Goal: Task Accomplishment & Management: Manage account settings

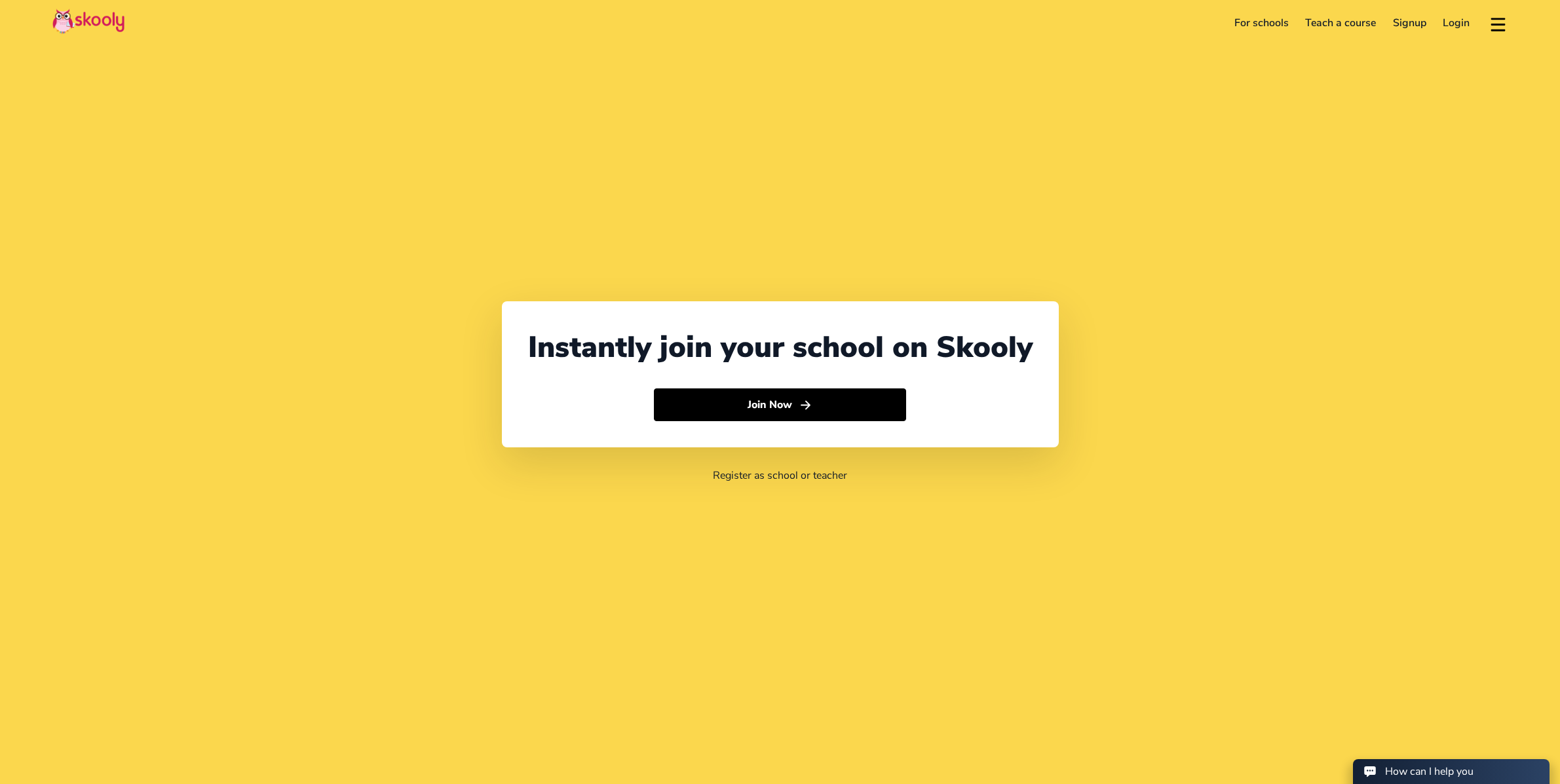
select select "65"
select select "[GEOGRAPHIC_DATA]"
select select "[GEOGRAPHIC_DATA]/[GEOGRAPHIC_DATA]"
click at [1455, 27] on link "Login" at bounding box center [1457, 23] width 44 height 21
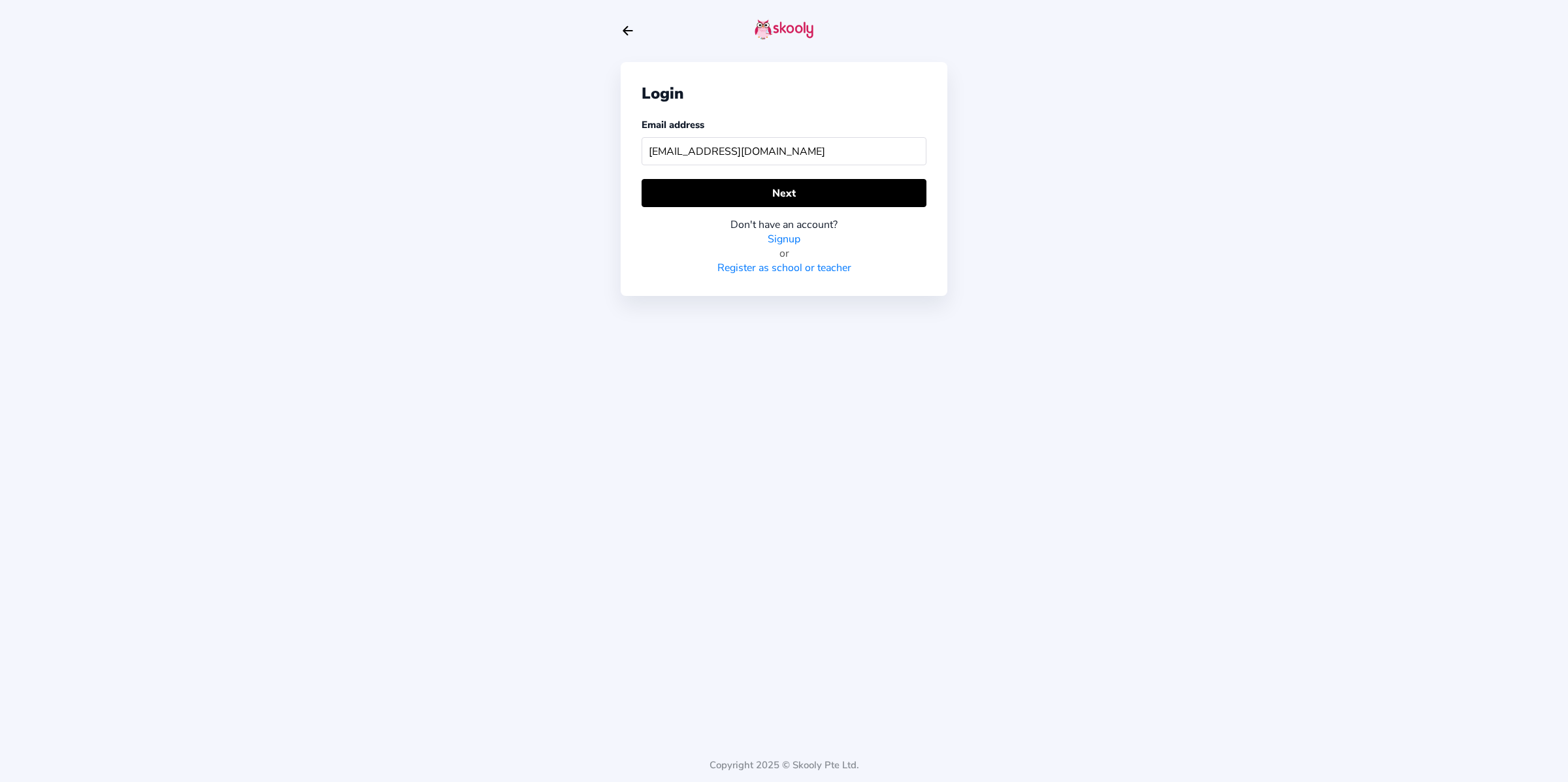
type input "[EMAIL_ADDRESS][DOMAIN_NAME]"
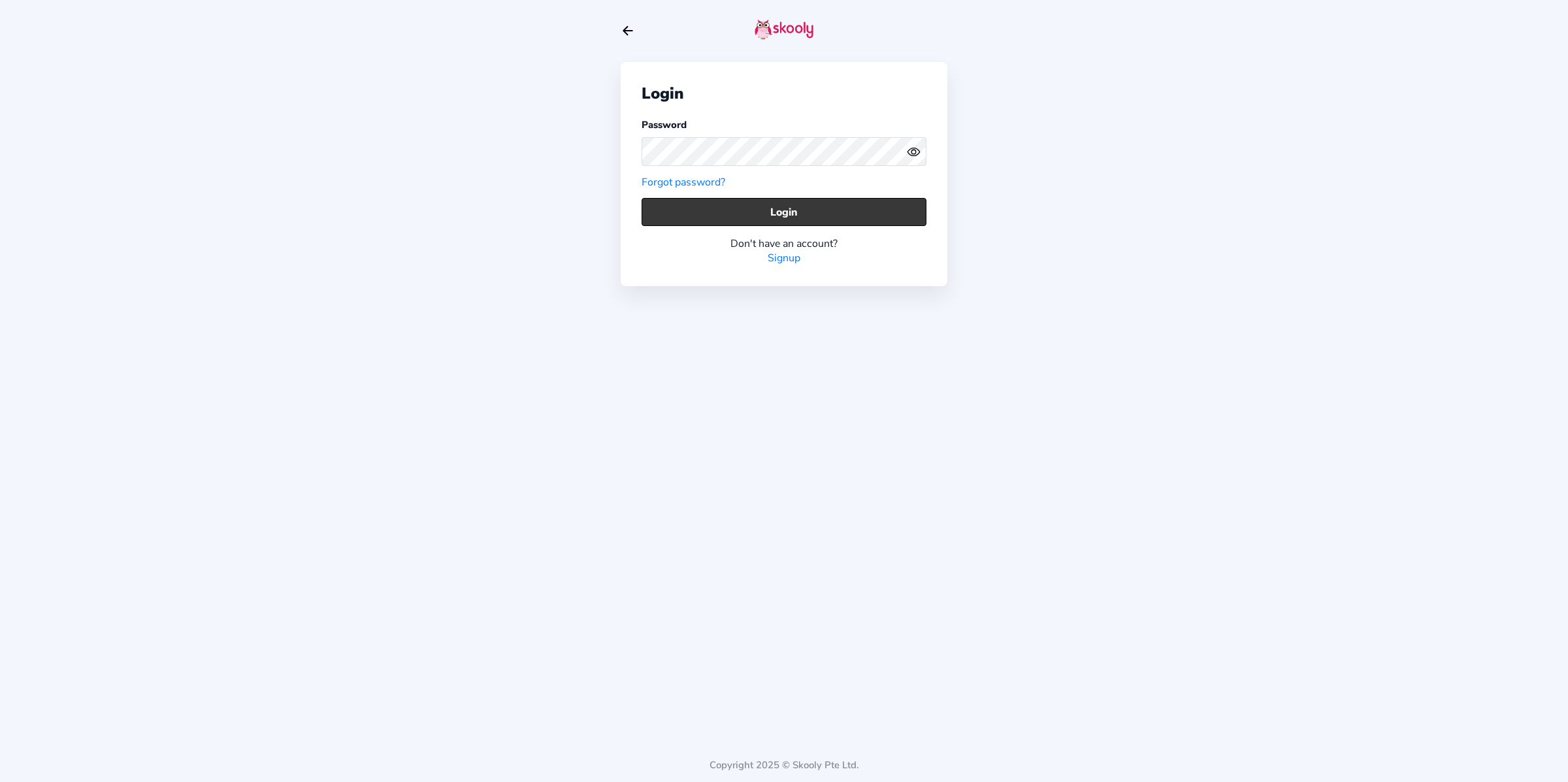
click at [778, 219] on button "Login" at bounding box center [784, 212] width 285 height 28
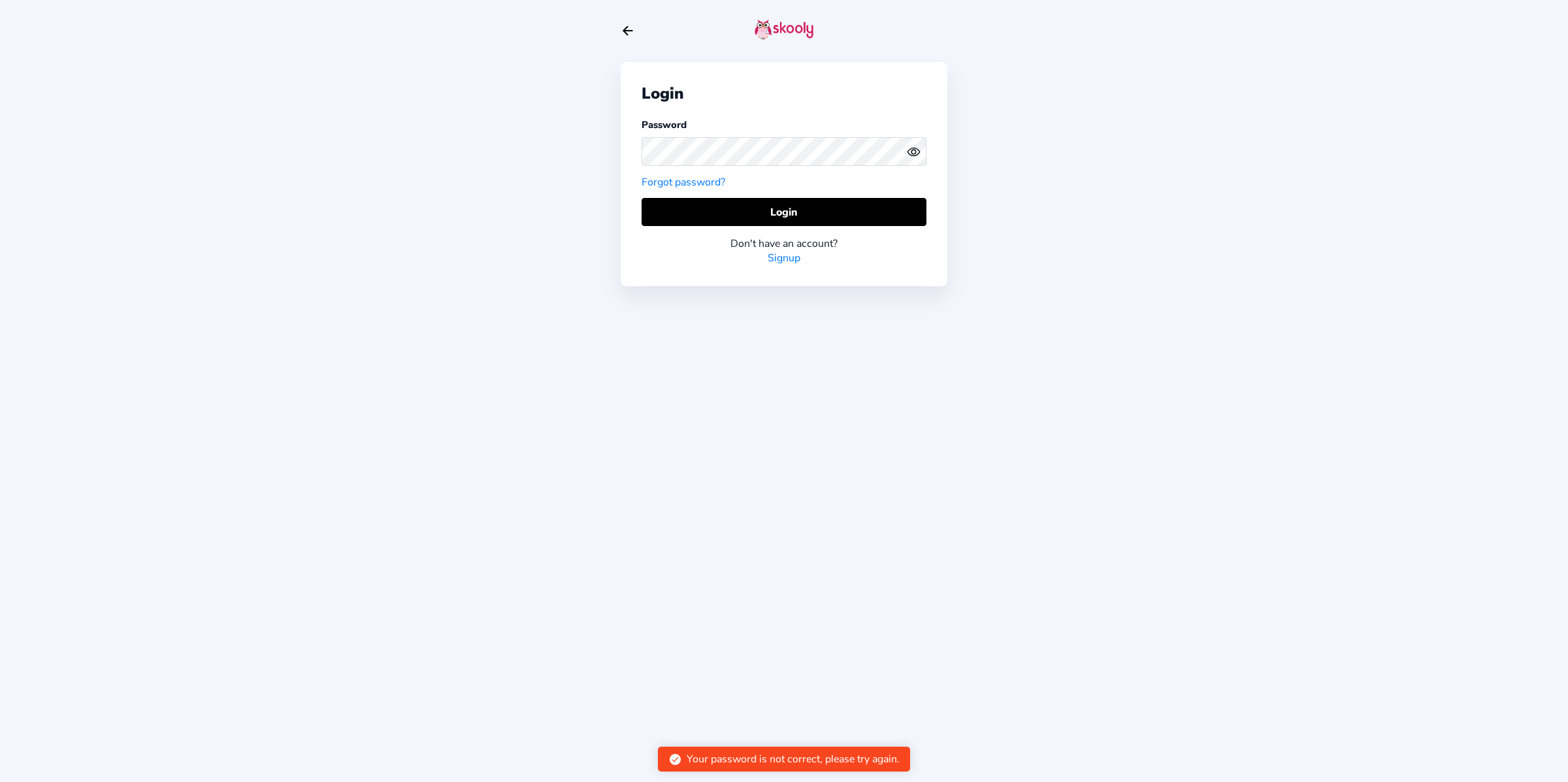
click at [907, 148] on icon "Eye" at bounding box center [913, 152] width 14 height 14
click at [631, 155] on div "Login Password Forgot password? Login Don't have an account? Signup" at bounding box center [784, 174] width 326 height 224
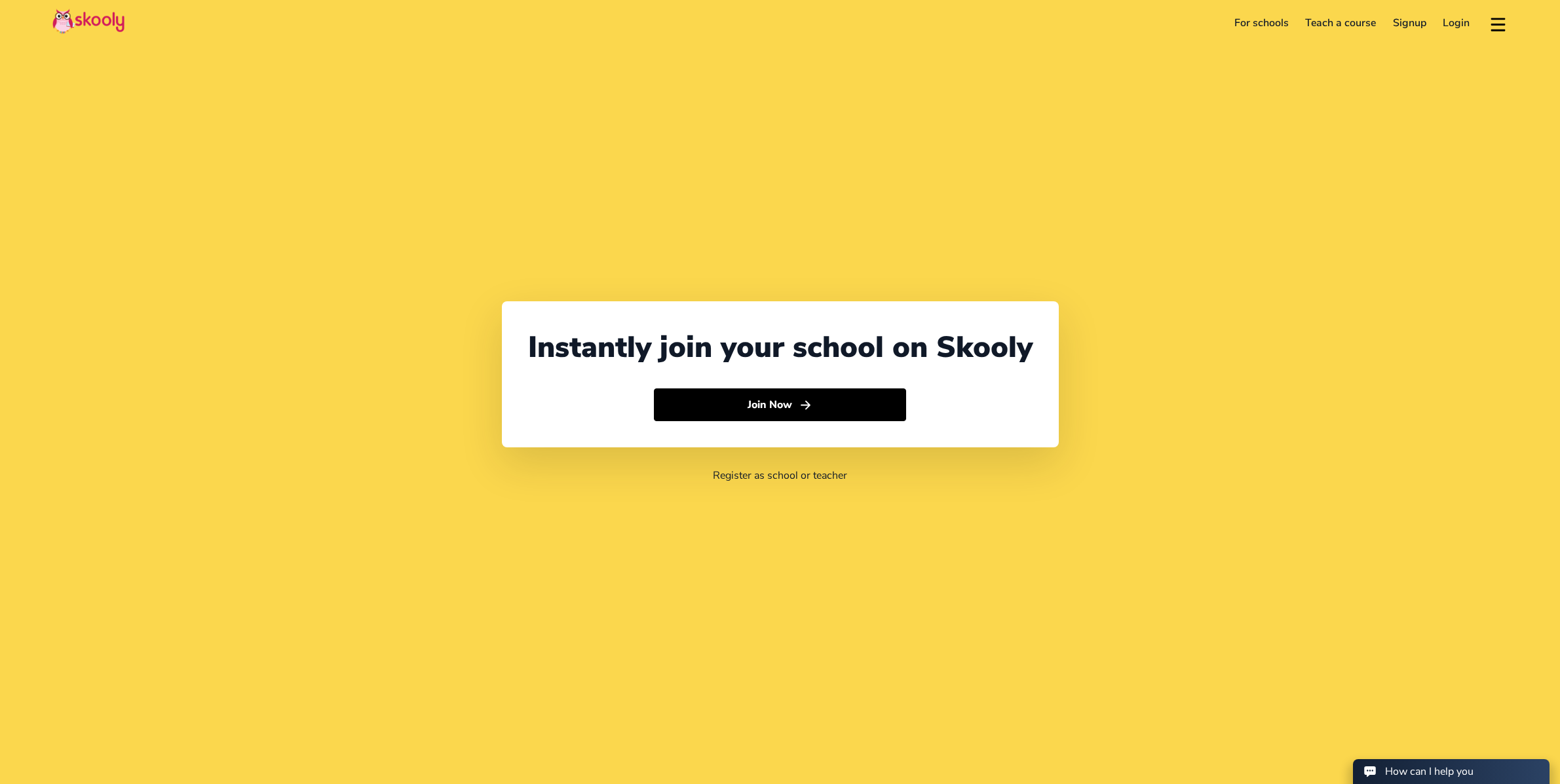
select select "65"
select select "[GEOGRAPHIC_DATA]"
select select "[GEOGRAPHIC_DATA]/[GEOGRAPHIC_DATA]"
